Goal: Complete application form

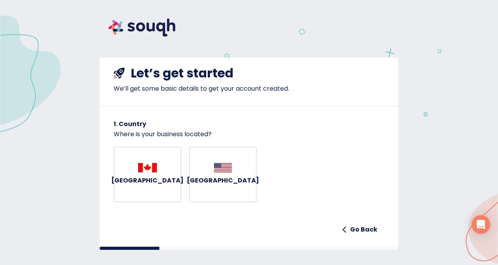
click at [164, 174] on button "[GEOGRAPHIC_DATA]" at bounding box center [148, 175] width 68 height 56
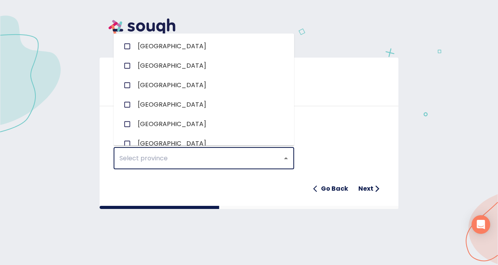
click at [223, 164] on input "text" at bounding box center [193, 158] width 152 height 15
type input "ont"
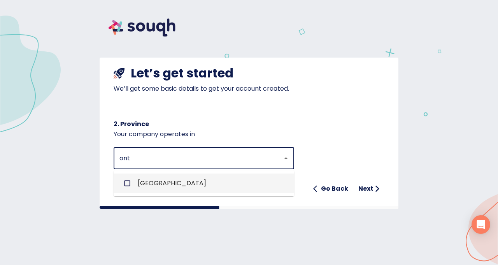
click at [232, 178] on li "[GEOGRAPHIC_DATA]" at bounding box center [204, 182] width 180 height 19
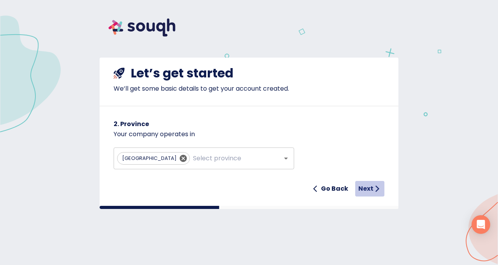
click at [369, 190] on h6 "Next" at bounding box center [365, 188] width 15 height 11
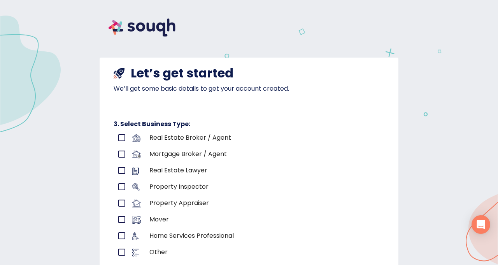
click at [197, 139] on p "Real Estate Broker / Agent" at bounding box center [249, 137] width 200 height 9
click at [116, 138] on input "primary checkbox" at bounding box center [122, 137] width 16 height 16
checkbox input "true"
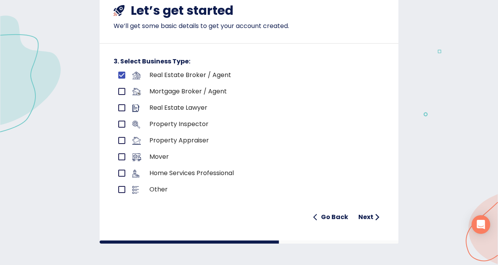
click at [368, 216] on h6 "Next" at bounding box center [365, 216] width 15 height 11
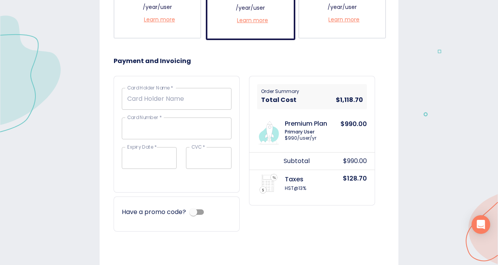
scroll to position [365, 0]
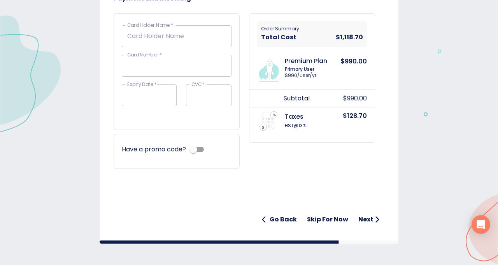
click at [328, 220] on h6 "Skip for now" at bounding box center [327, 219] width 41 height 11
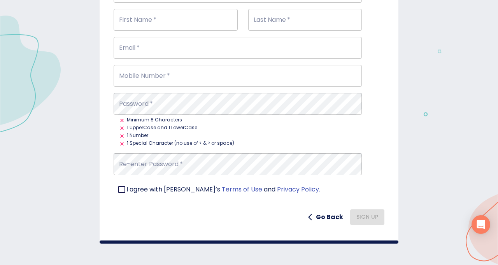
scroll to position [0, 0]
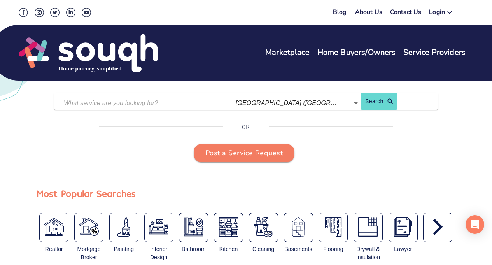
scroll to position [71, 0]
